Goal: Task Accomplishment & Management: Complete application form

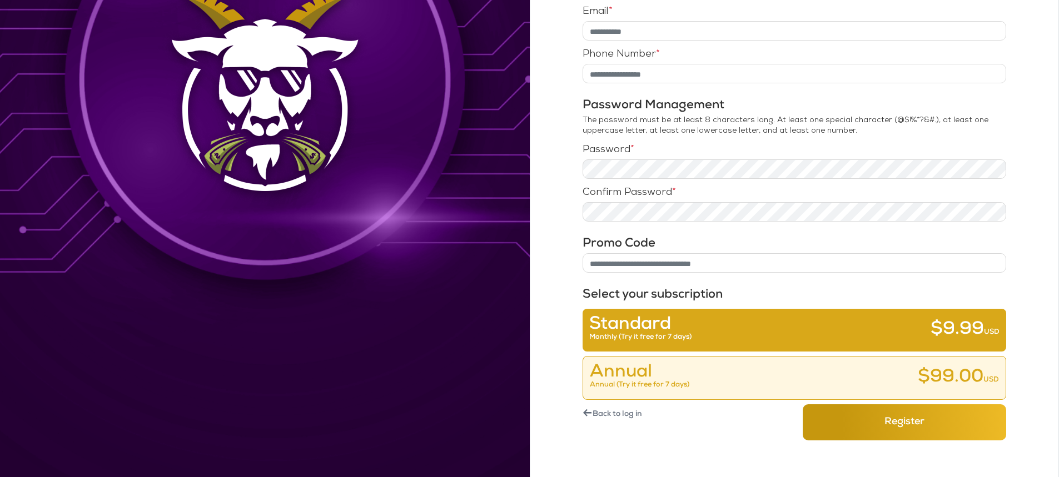
scroll to position [297, 0]
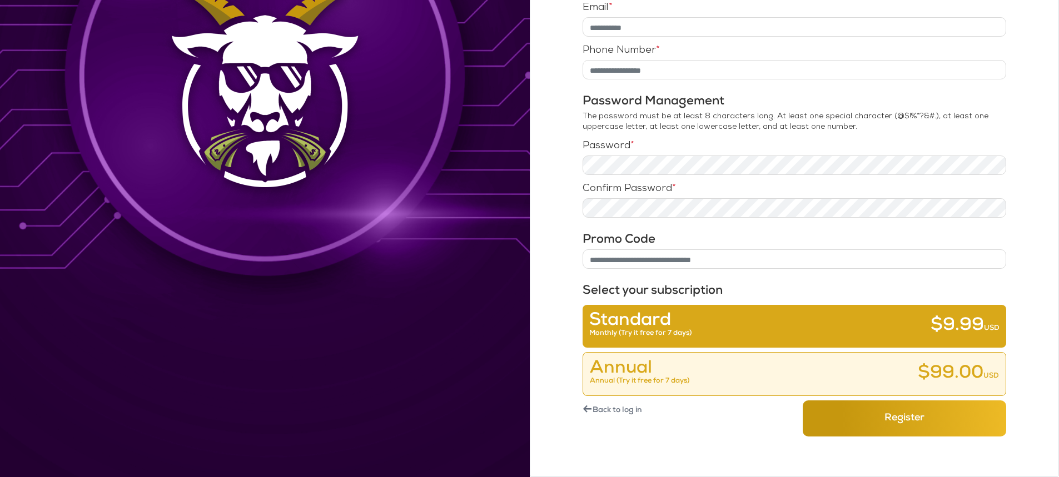
click at [624, 417] on link "← Back to log in" at bounding box center [683, 411] width 203 height 21
